Goal: Check status: Check status

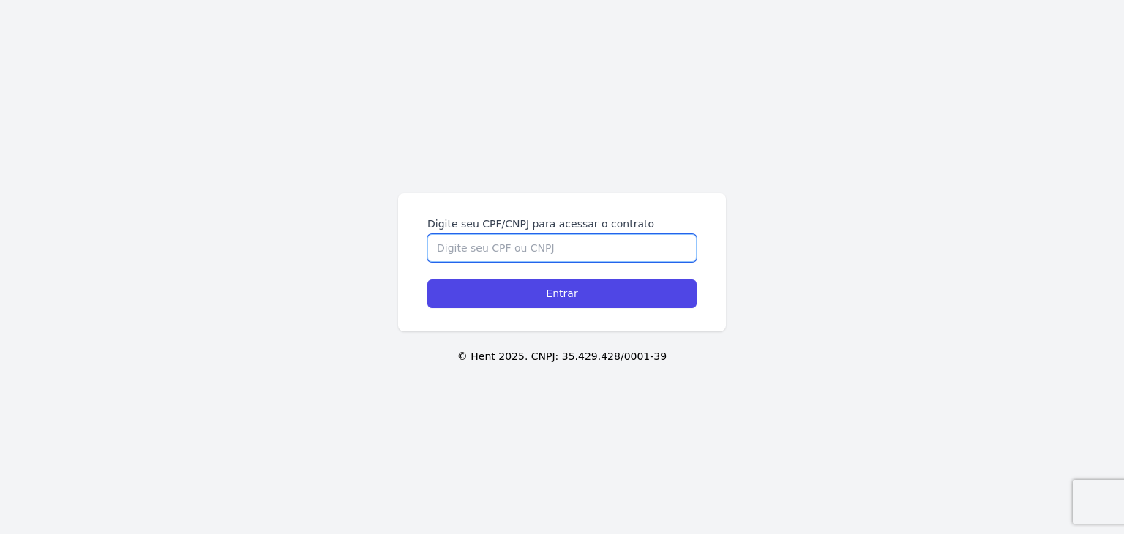
click at [468, 249] on input "Digite seu CPF/CNPJ para acessar o contrato" at bounding box center [561, 248] width 269 height 28
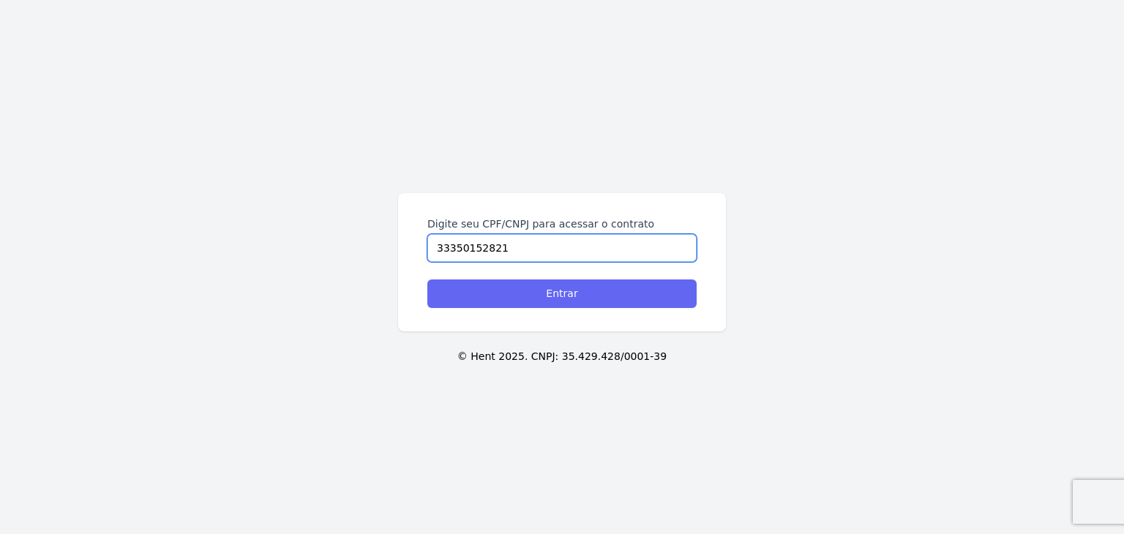
type input "33350152821"
click at [514, 287] on input "Entrar" at bounding box center [561, 293] width 269 height 29
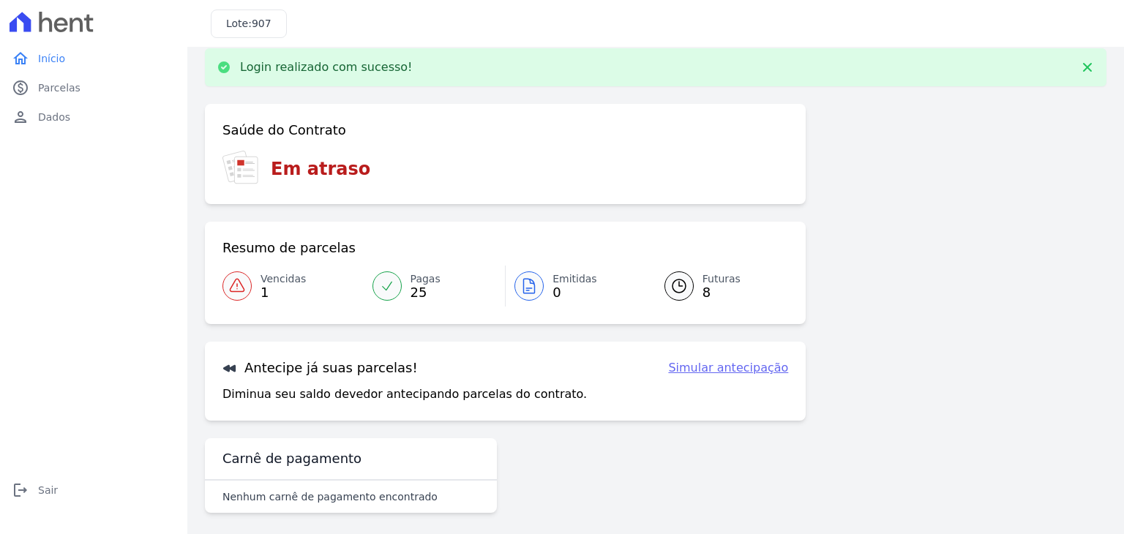
scroll to position [23, 0]
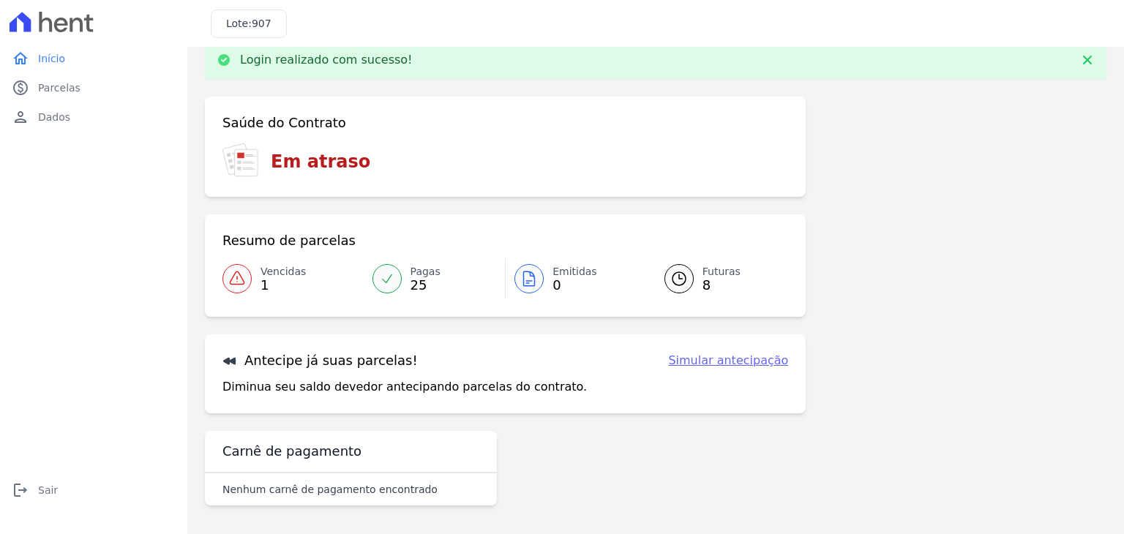
click at [424, 270] on span "Pagas" at bounding box center [425, 271] width 30 height 15
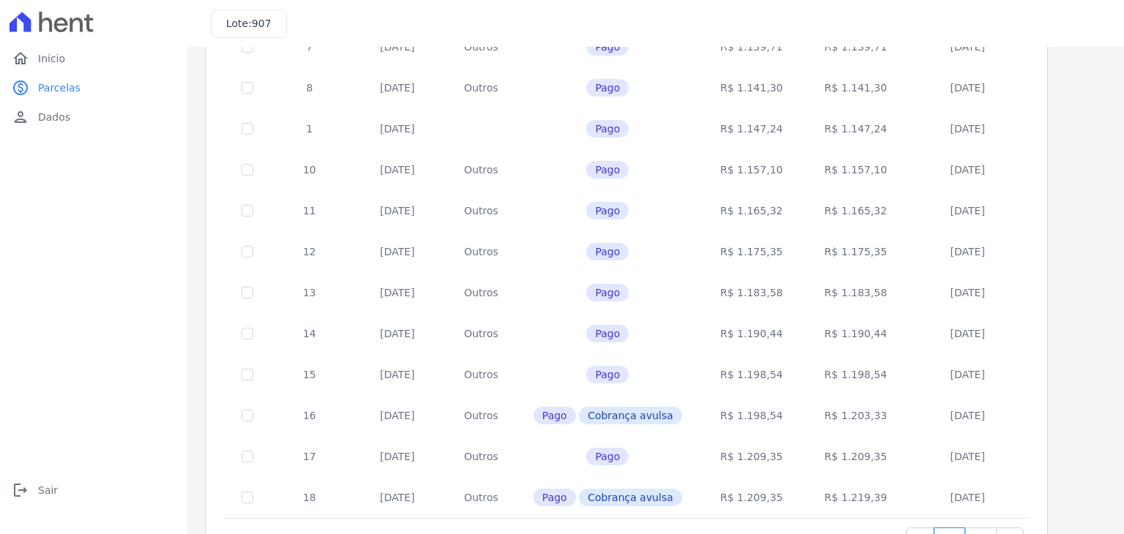
scroll to position [568, 0]
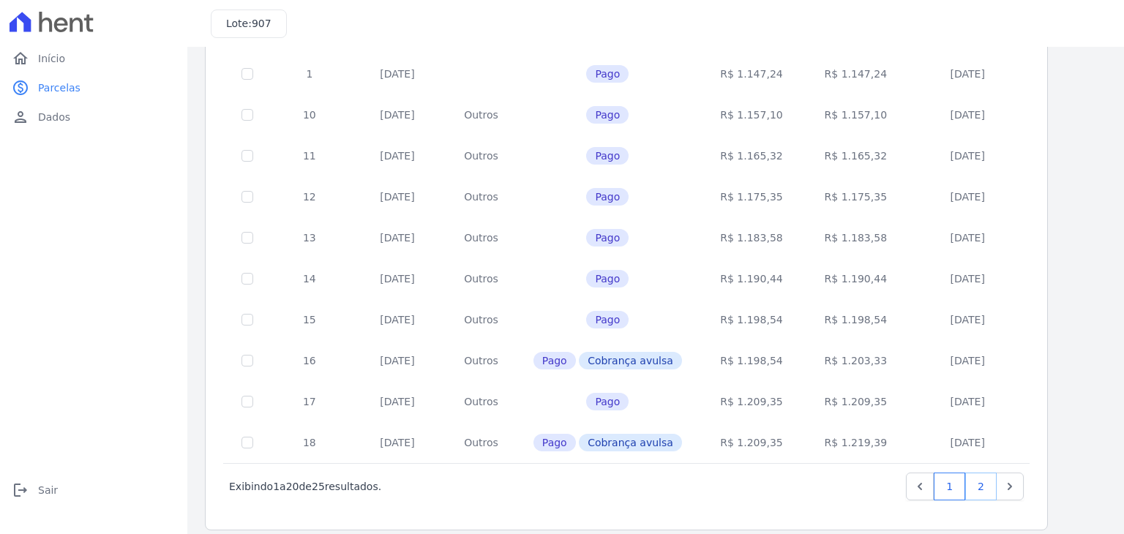
click at [991, 473] on link "2" at bounding box center [980, 487] width 31 height 28
